Goal: Information Seeking & Learning: Learn about a topic

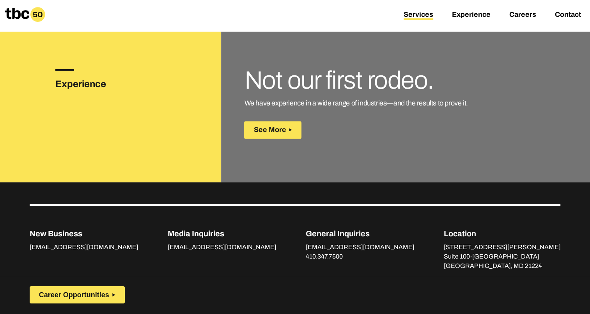
scroll to position [1171, 0]
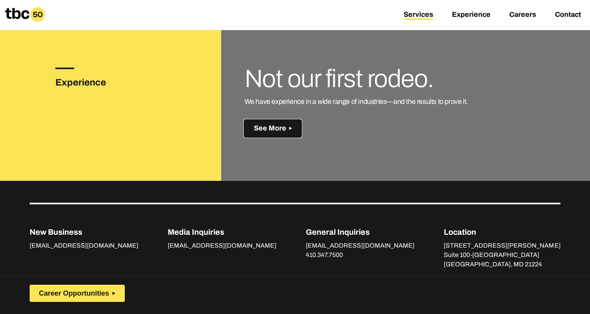
click at [283, 124] on span "See More" at bounding box center [269, 128] width 32 height 8
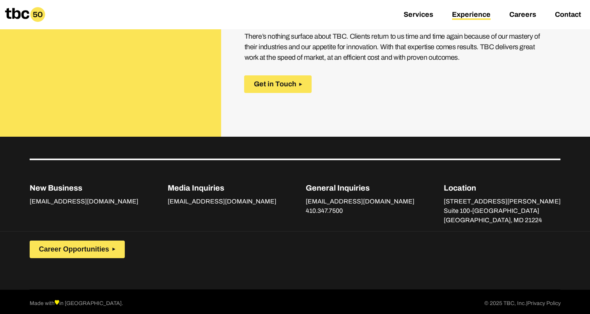
scroll to position [1208, 0]
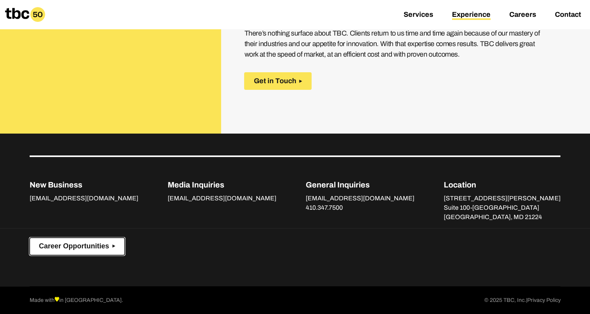
click at [102, 244] on span "Career Opportunities" at bounding box center [74, 246] width 70 height 8
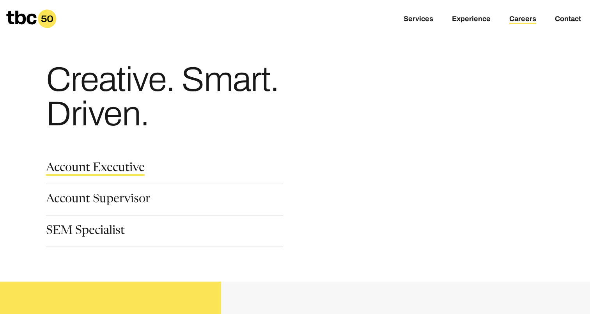
click at [111, 168] on link "Account Executive" at bounding box center [95, 168] width 99 height 13
click at [122, 200] on link "Account Supervisor" at bounding box center [98, 199] width 104 height 13
click at [96, 234] on link "SEM Specialist" at bounding box center [85, 231] width 79 height 13
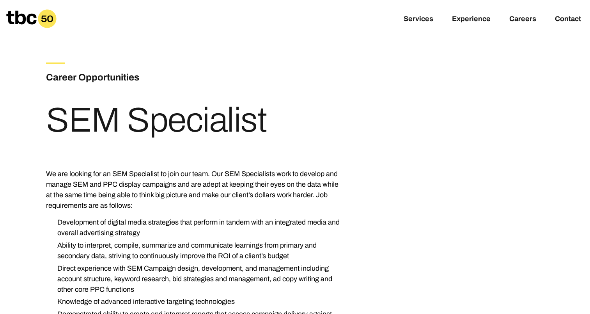
click at [588, 30] on div "Services Experience Careers Contact" at bounding box center [295, 18] width 590 height 37
click at [467, 19] on link "Experience" at bounding box center [471, 19] width 39 height 9
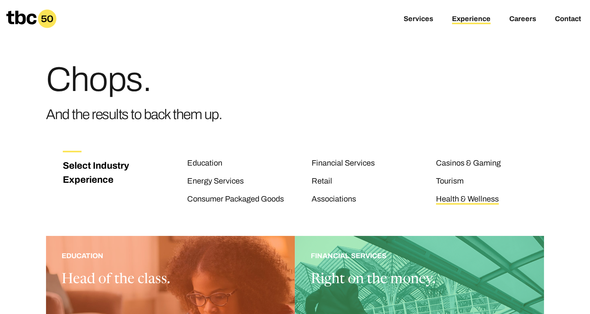
click at [453, 200] on link "Health & Wellness" at bounding box center [467, 199] width 63 height 10
